Goal: Check status: Check status

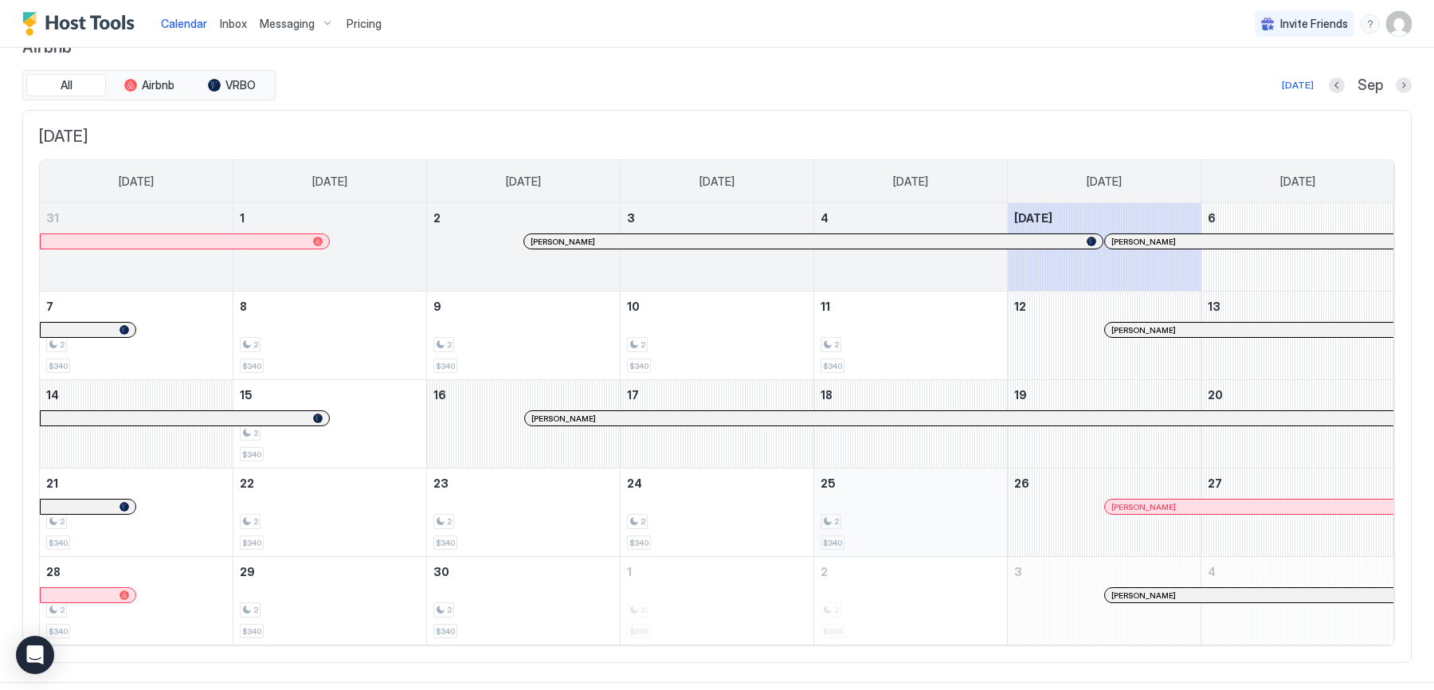
scroll to position [49, 0]
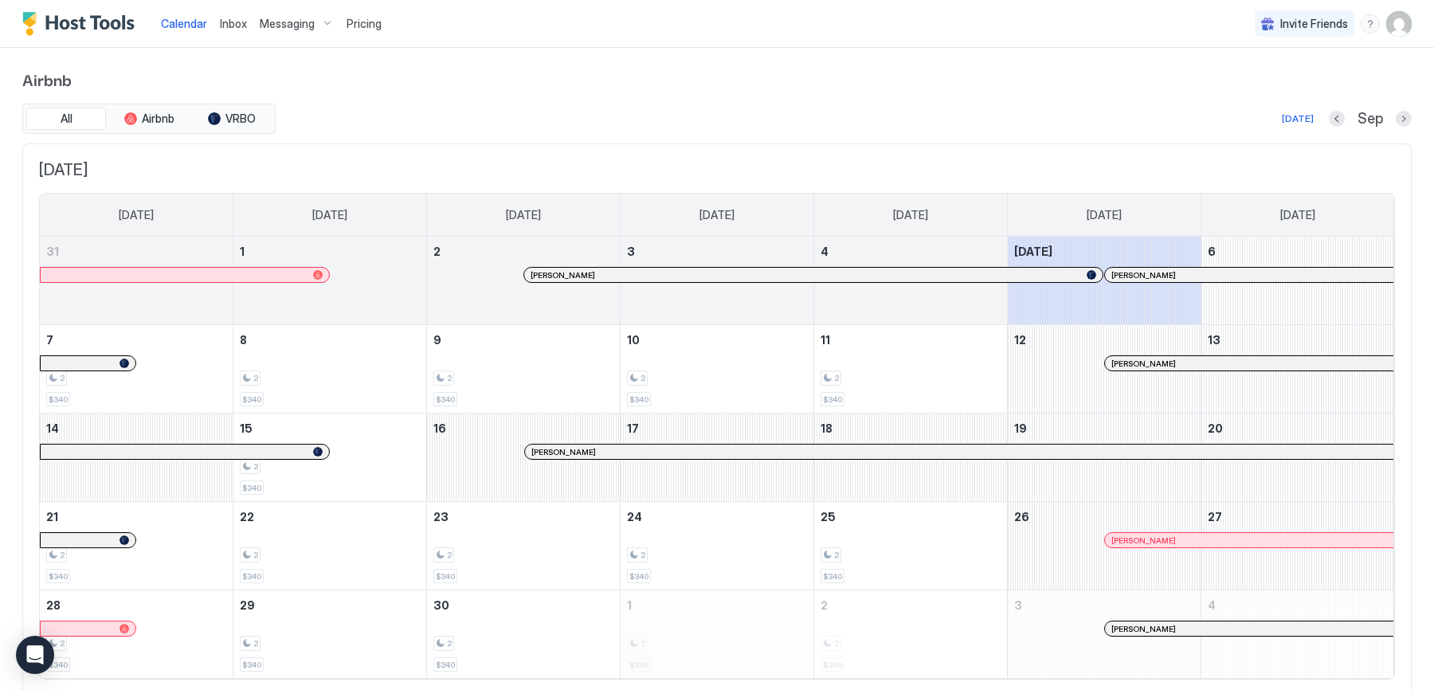
scroll to position [49, 0]
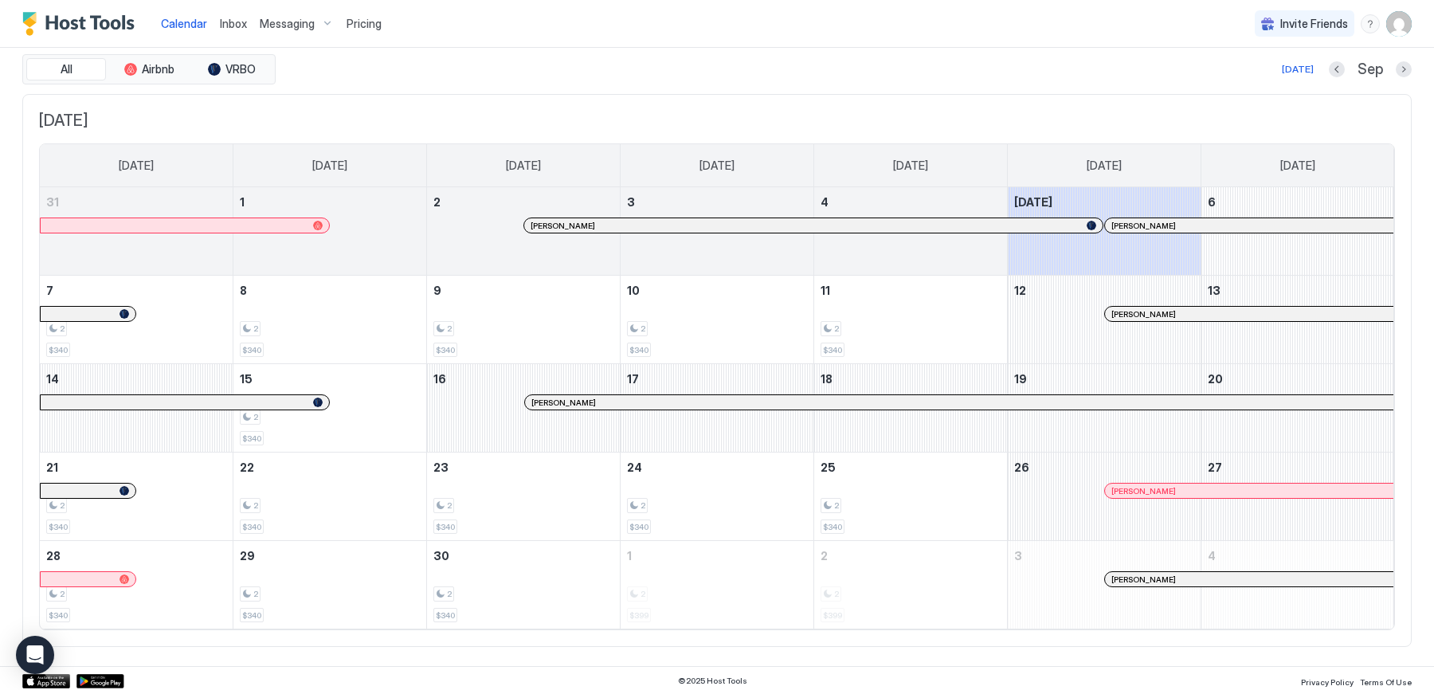
click at [939, 80] on div "All Airbnb VRBO [DATE] Sep" at bounding box center [717, 69] width 1390 height 30
click at [1402, 76] on div "Sep" at bounding box center [1370, 70] width 83 height 18
click at [1402, 75] on button "Next month" at bounding box center [1404, 69] width 16 height 16
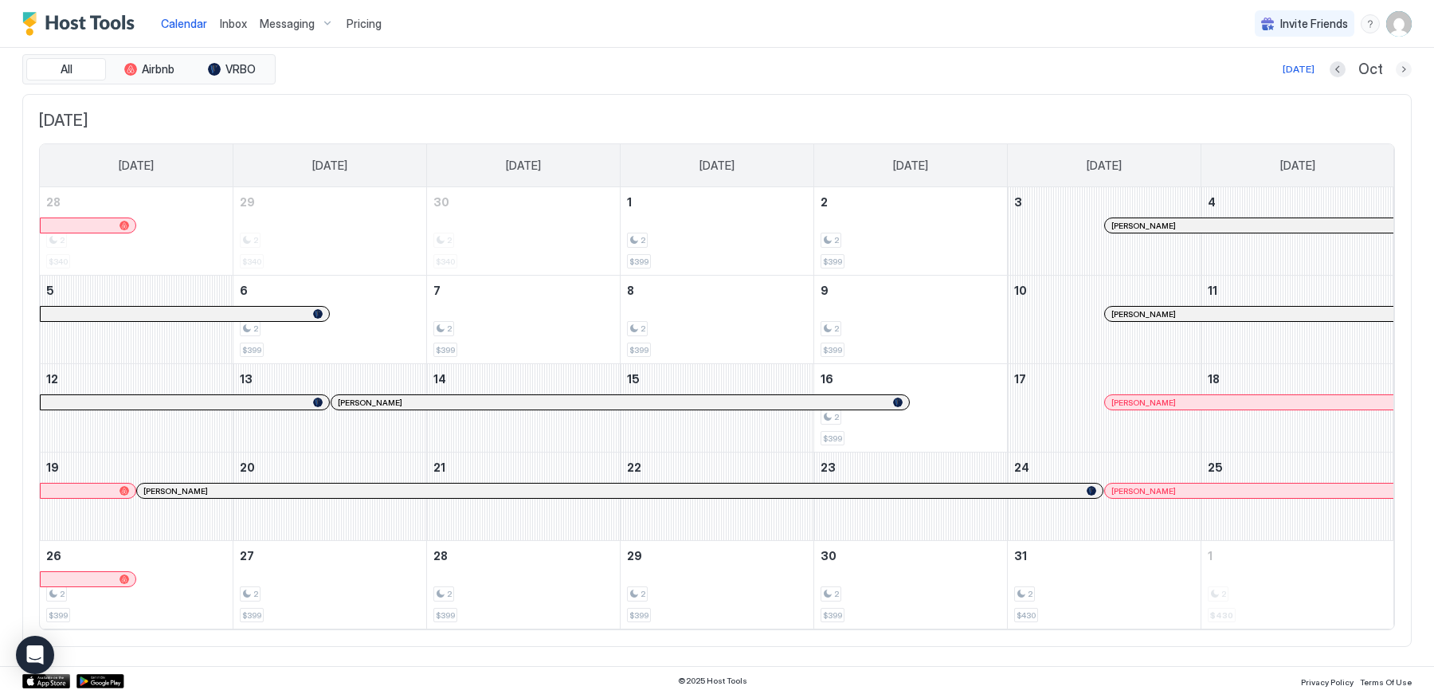
click at [1402, 65] on button "Next month" at bounding box center [1404, 69] width 16 height 16
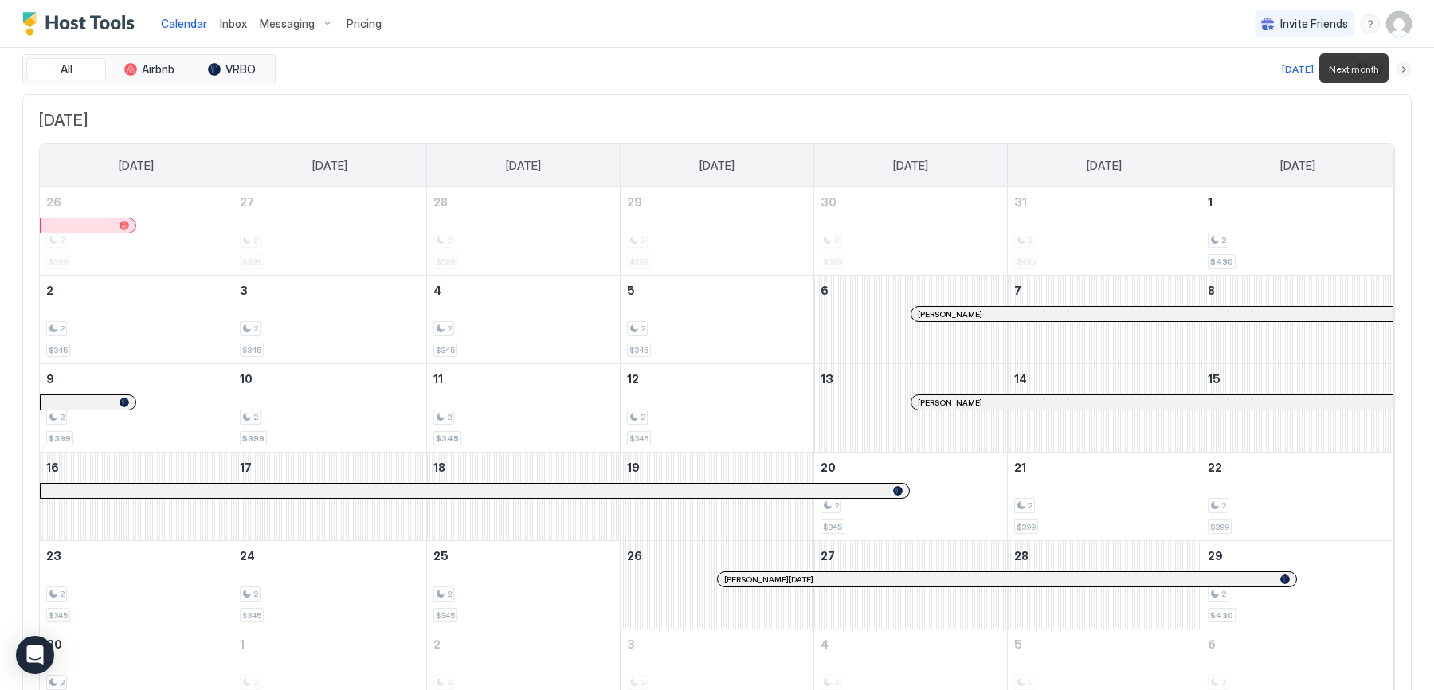
click at [1398, 65] on button "Next month" at bounding box center [1404, 69] width 16 height 16
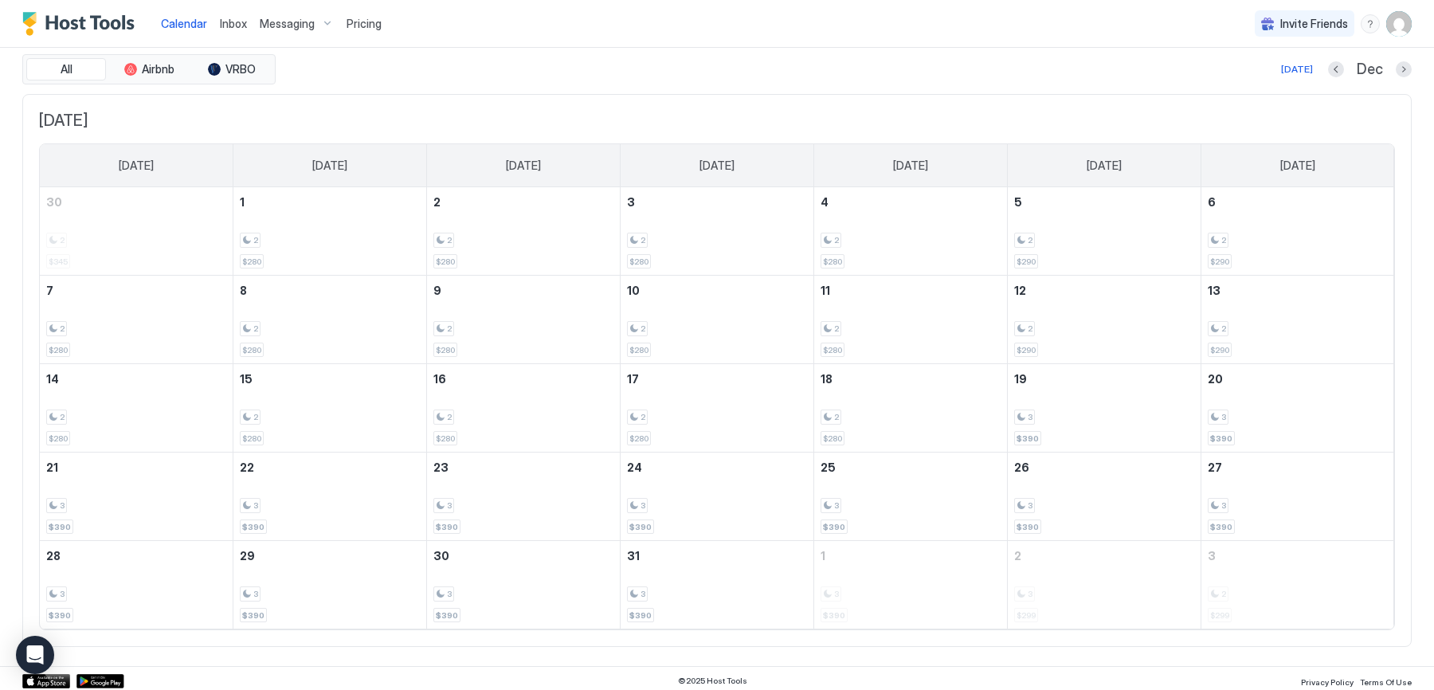
scroll to position [0, 0]
